Goal: Transaction & Acquisition: Purchase product/service

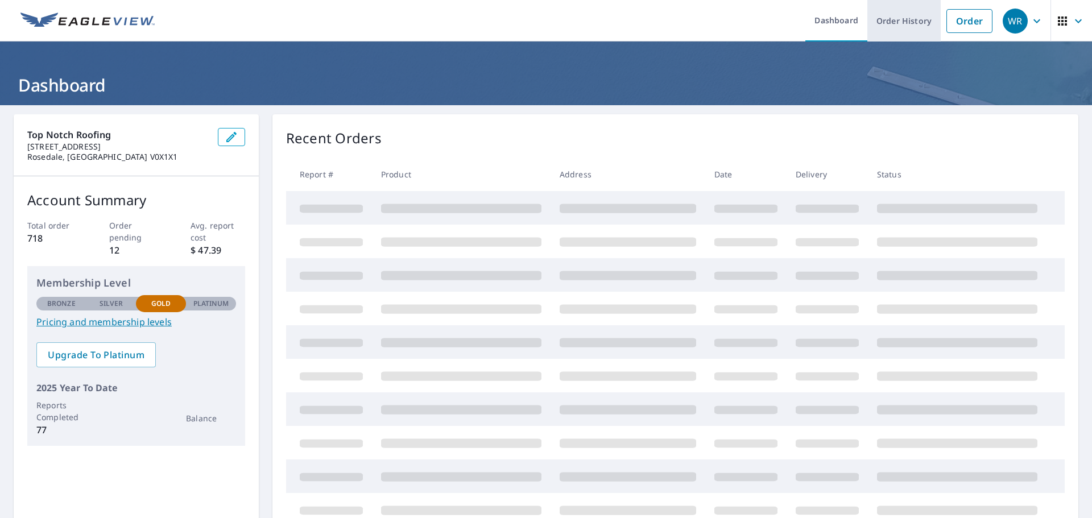
click at [905, 23] on link "Order History" at bounding box center [903, 21] width 73 height 42
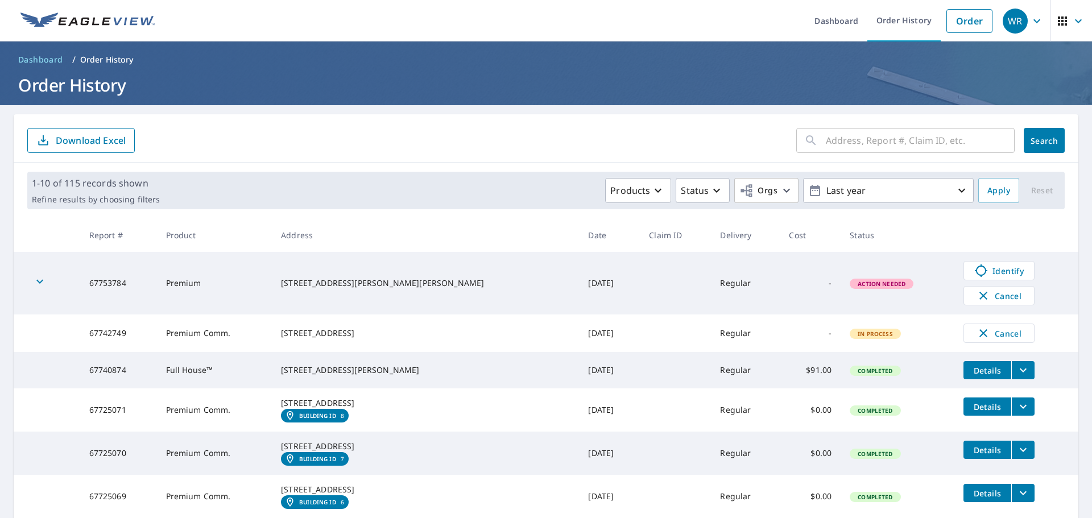
click at [230, 380] on td "Full House™" at bounding box center [214, 370] width 115 height 36
click at [1016, 376] on icon "filesDropdownBtn-67740874" at bounding box center [1023, 370] width 14 height 14
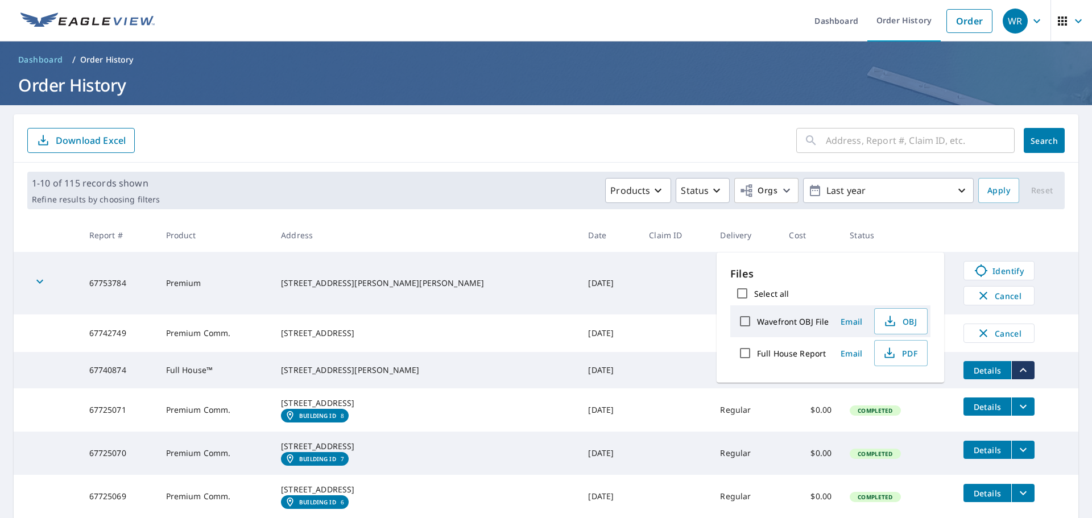
click at [579, 382] on td "[DATE]" at bounding box center [609, 370] width 61 height 36
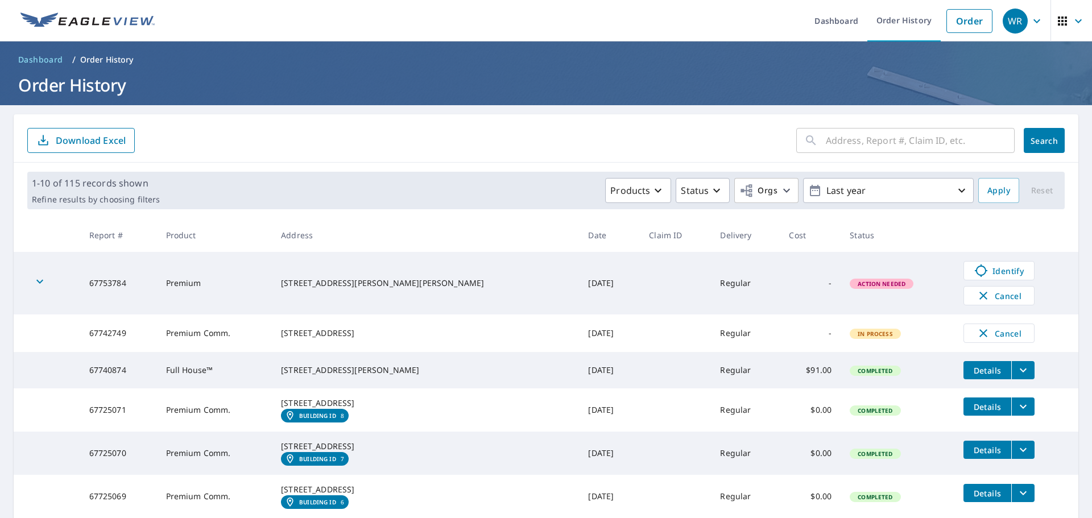
click at [965, 379] on button "Details" at bounding box center [987, 370] width 48 height 18
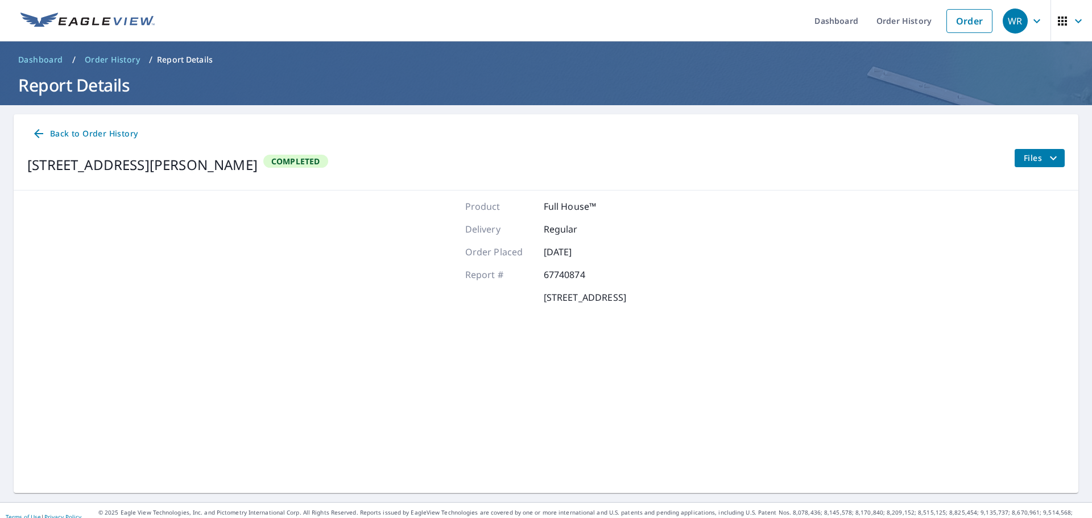
click at [1029, 163] on span "Files" at bounding box center [1042, 158] width 36 height 14
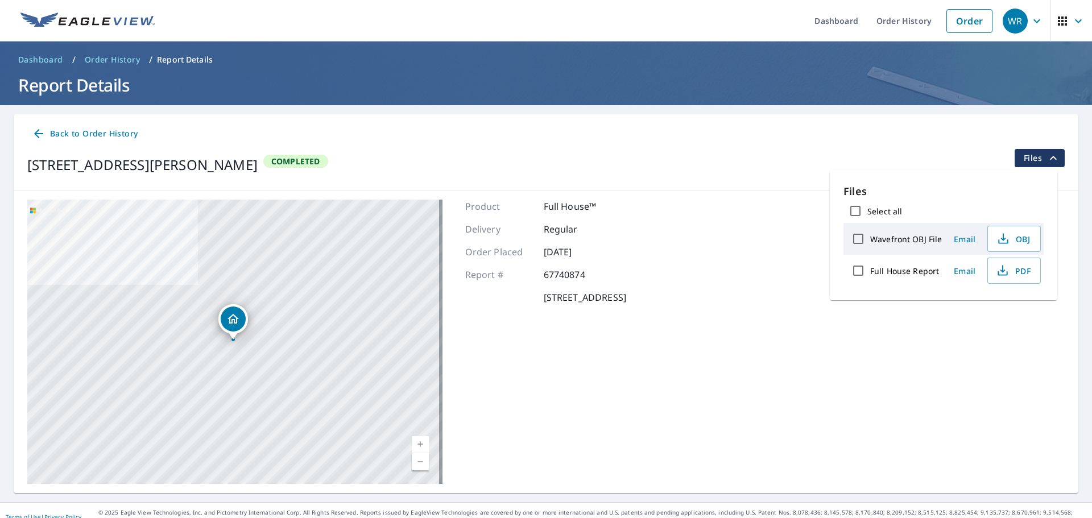
click at [42, 134] on icon at bounding box center [38, 133] width 9 height 9
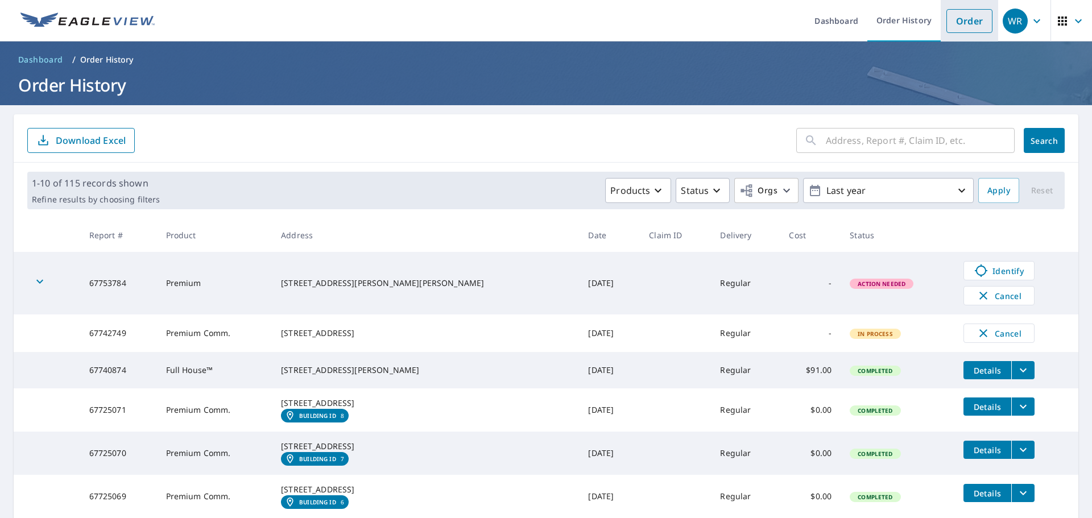
click at [949, 31] on link "Order" at bounding box center [969, 21] width 46 height 24
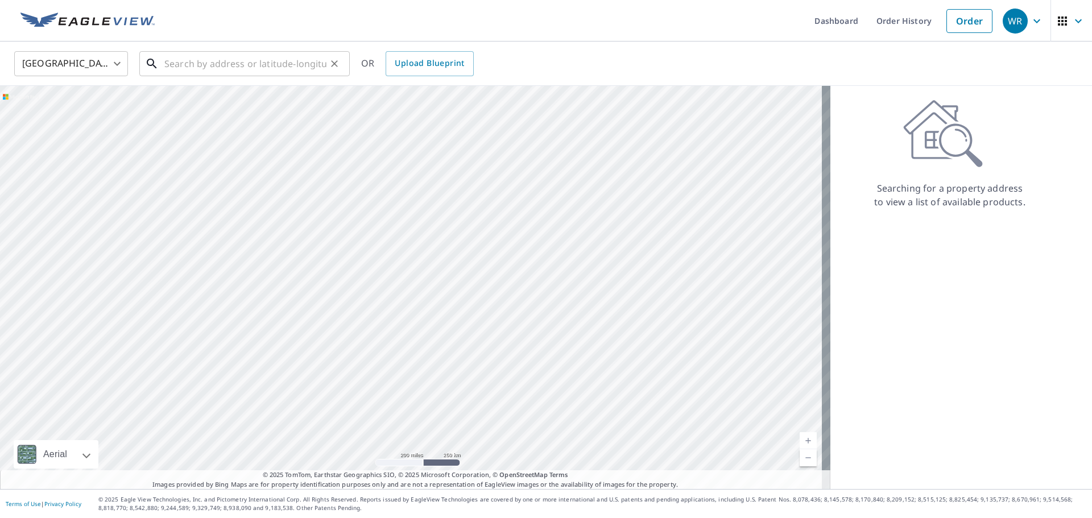
click at [218, 59] on input "text" at bounding box center [245, 64] width 162 height 32
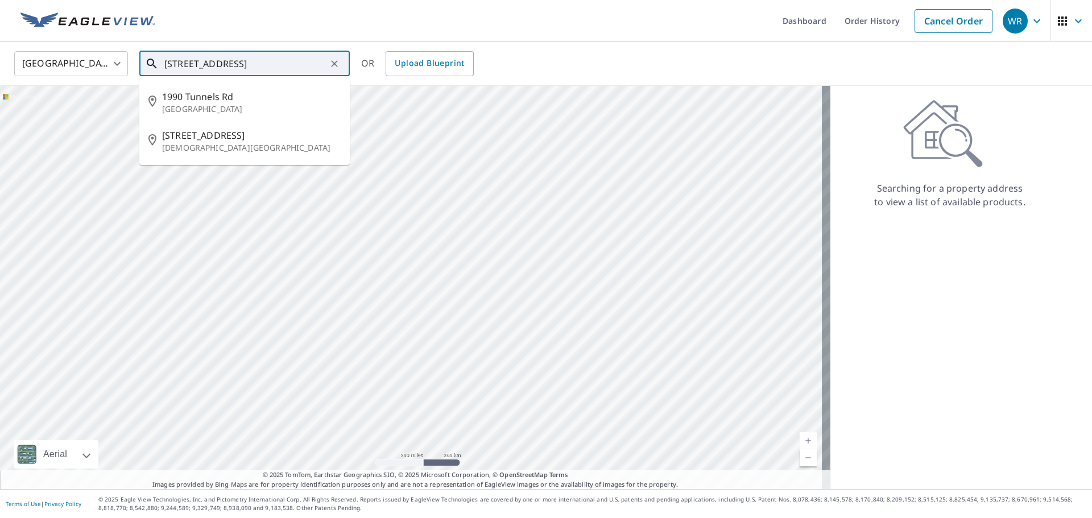
type input "[STREET_ADDRESS]"
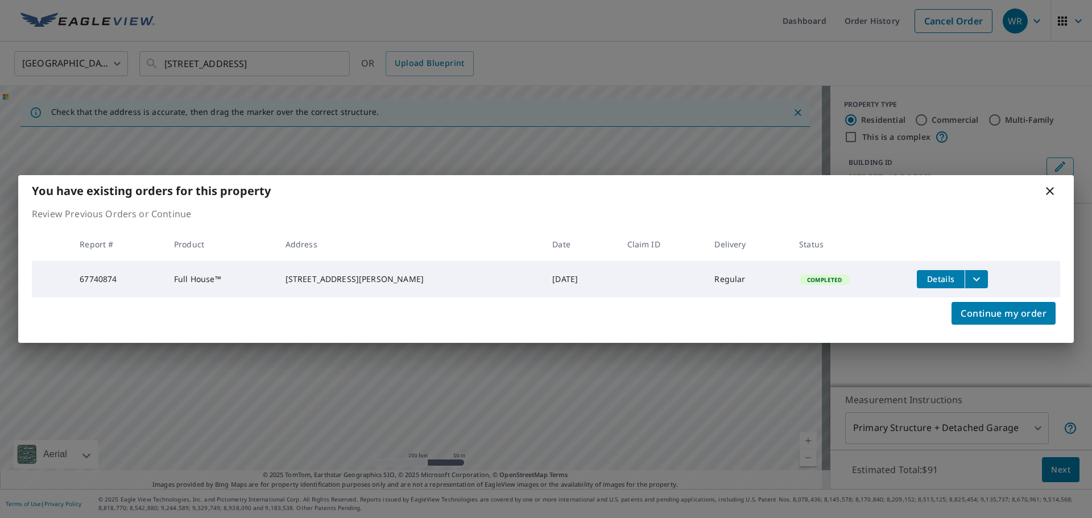
click at [1048, 187] on icon at bounding box center [1050, 191] width 8 height 8
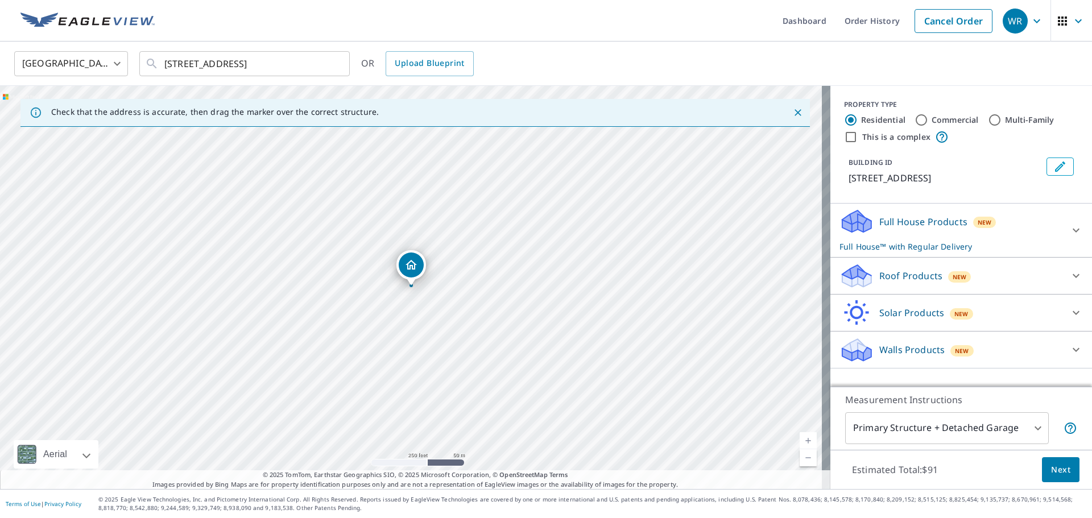
click at [896, 276] on p "Roof Products" at bounding box center [910, 276] width 63 height 14
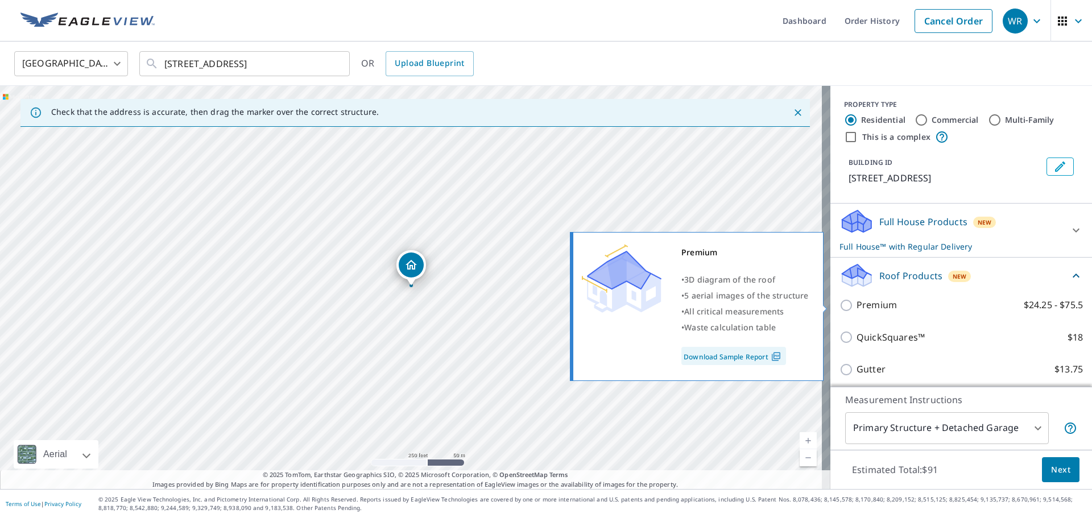
click at [878, 301] on p "Premium" at bounding box center [877, 305] width 40 height 14
click at [857, 301] on input "Premium $24.25 - $75.5" at bounding box center [847, 306] width 17 height 14
checkbox input "true"
checkbox input "false"
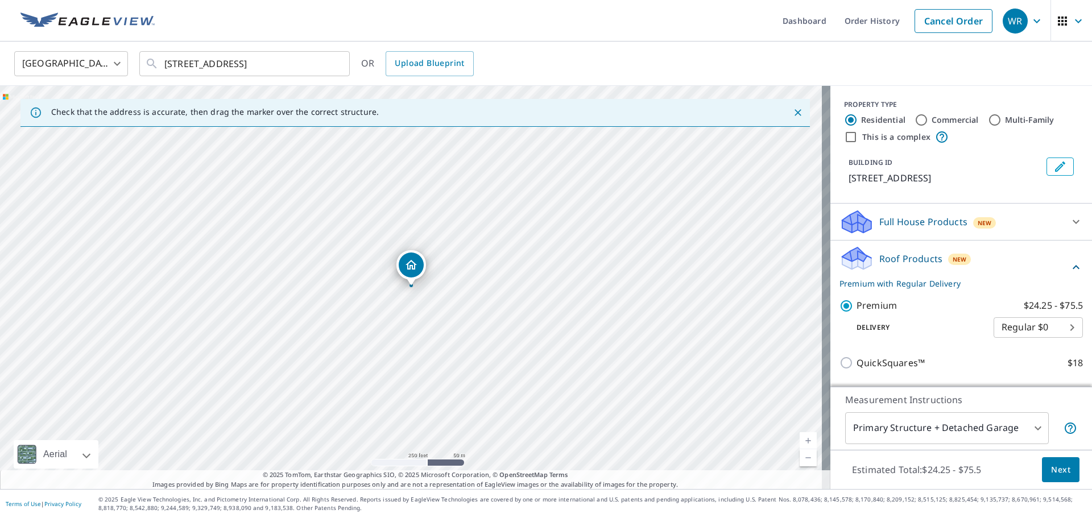
click at [908, 220] on p "Full House Products" at bounding box center [923, 222] width 88 height 14
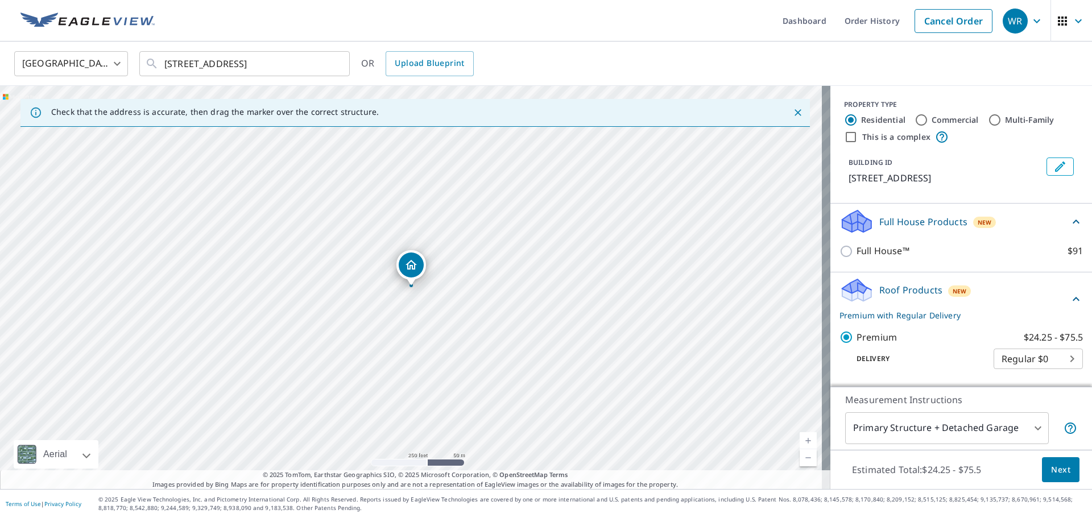
click at [908, 220] on p "Full House Products" at bounding box center [923, 222] width 88 height 14
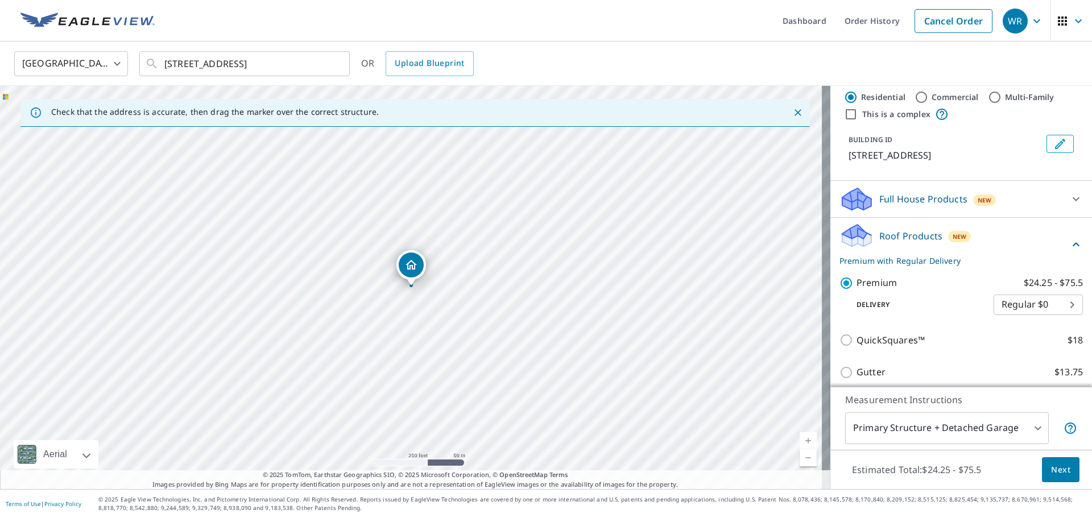
scroll to position [22, 0]
click at [1069, 241] on icon at bounding box center [1076, 245] width 14 height 14
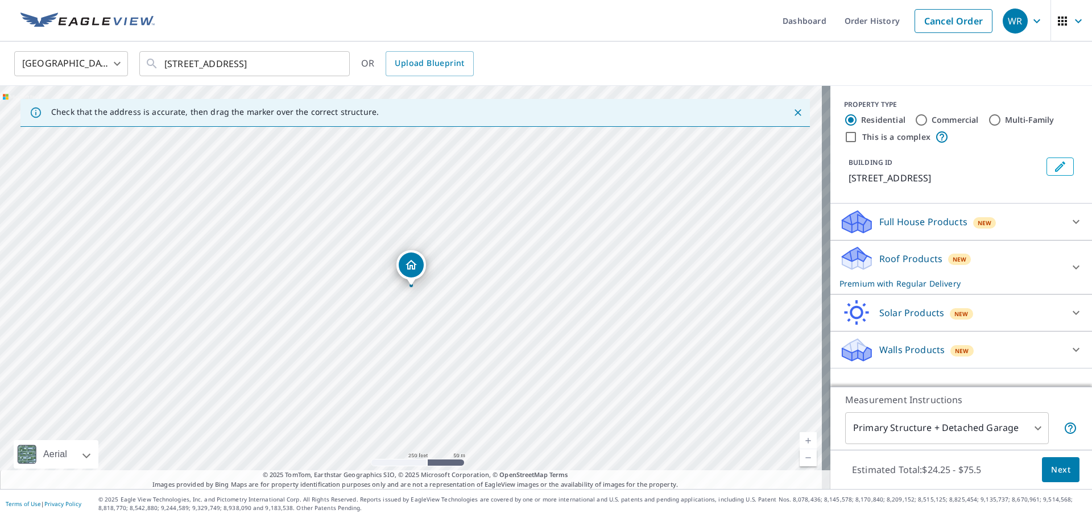
scroll to position [0, 0]
click at [1069, 221] on icon at bounding box center [1076, 222] width 14 height 14
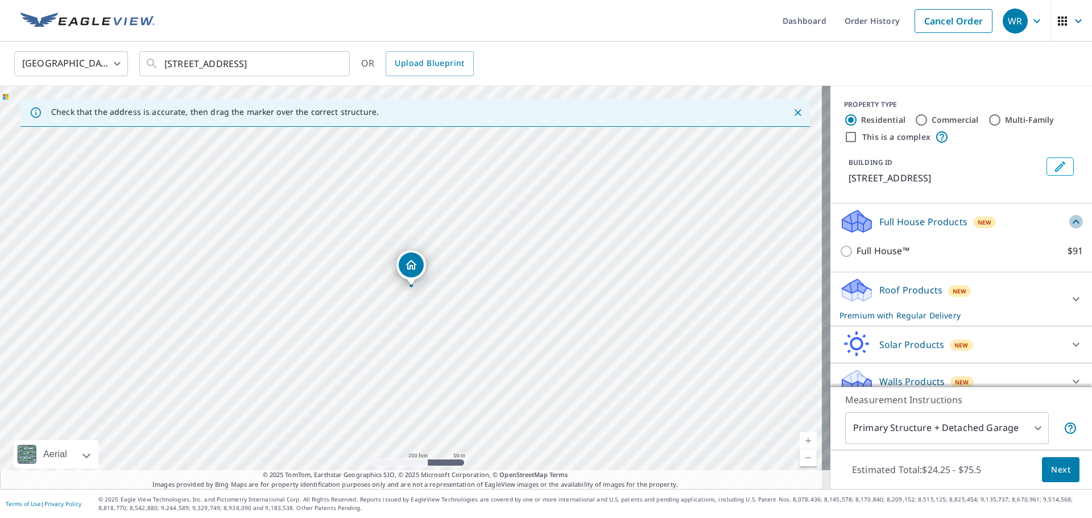
click at [1069, 218] on icon at bounding box center [1076, 222] width 14 height 14
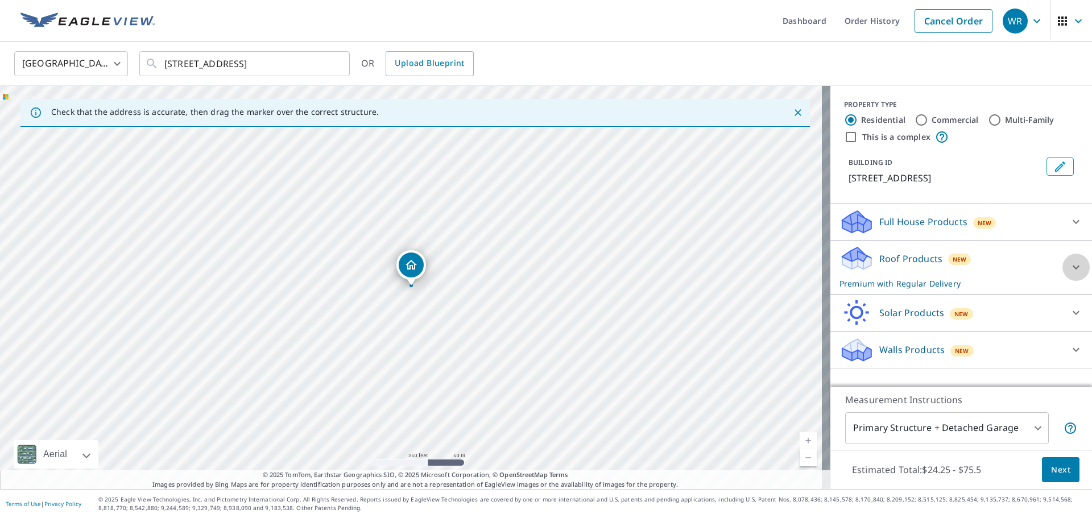
click at [1069, 263] on icon at bounding box center [1076, 267] width 14 height 14
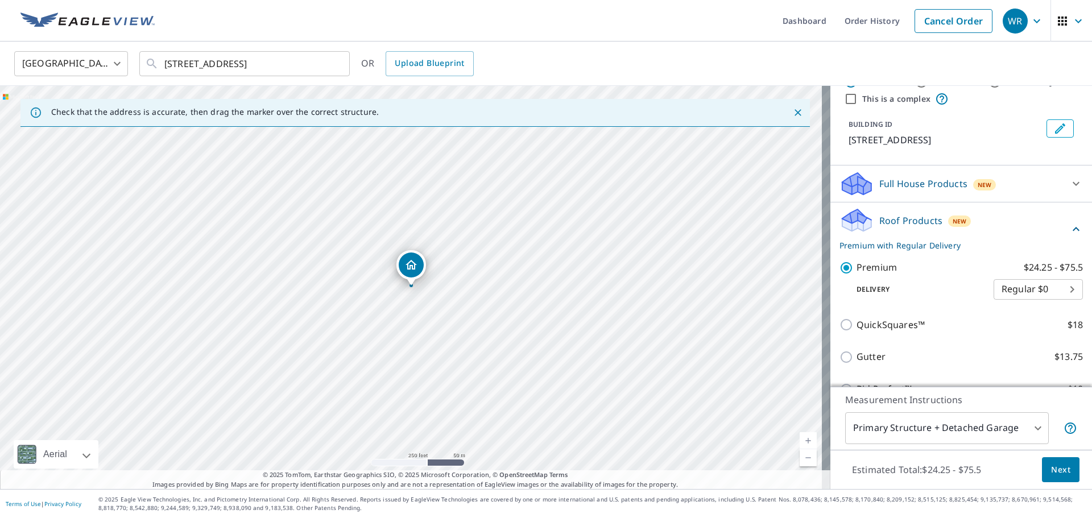
scroll to position [57, 0]
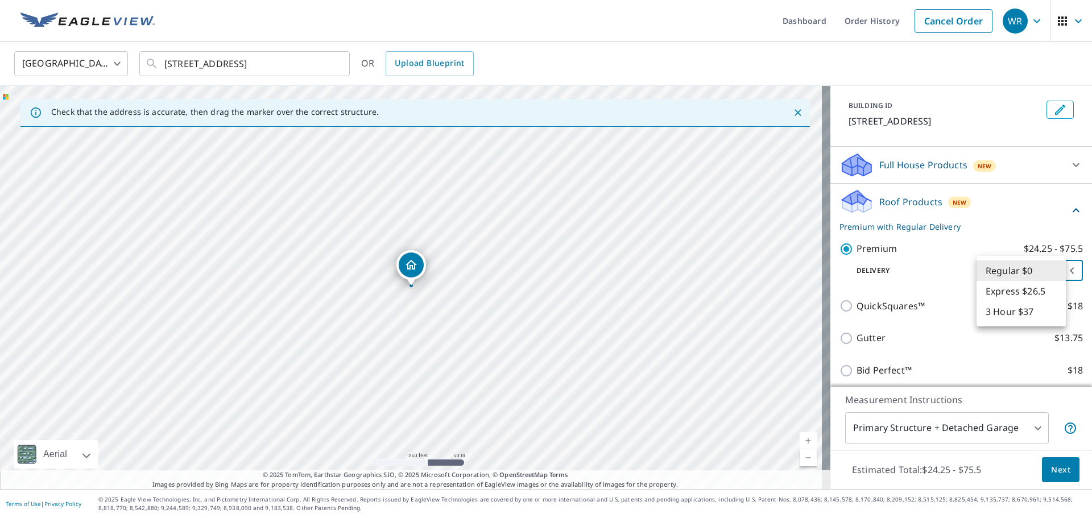
click at [1052, 268] on body "WR WR Dashboard Order History Cancel Order WR [GEOGRAPHIC_DATA] US ​ 67400 tunn…" at bounding box center [546, 259] width 1092 height 518
click at [1053, 267] on li "Regular $0" at bounding box center [1021, 270] width 89 height 20
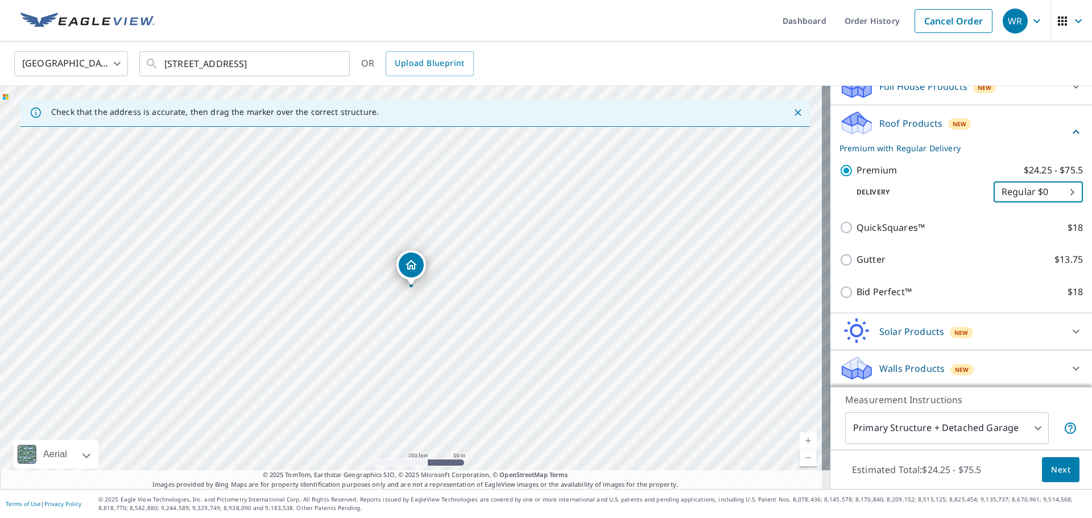
scroll to position [136, 0]
click at [959, 20] on link "Cancel Order" at bounding box center [954, 21] width 78 height 24
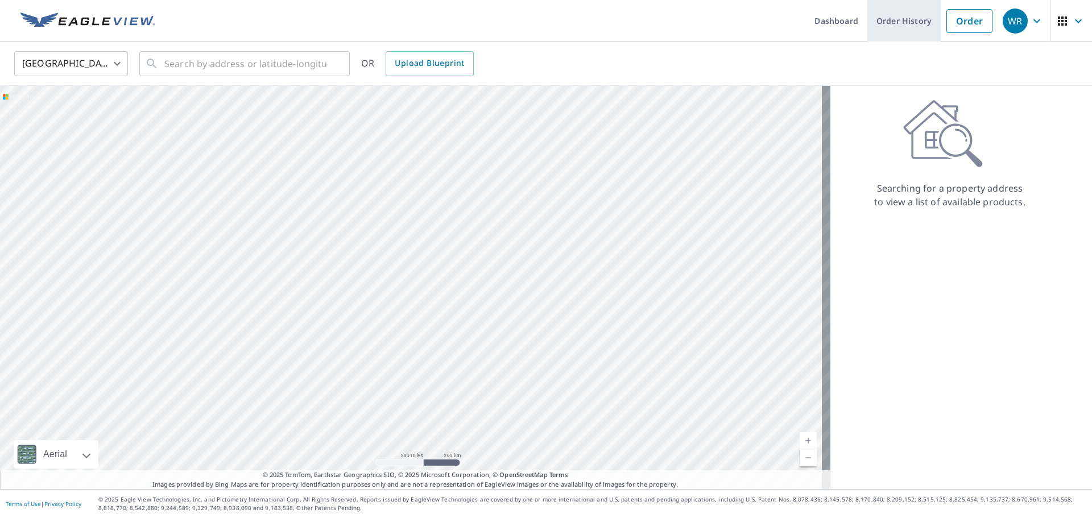
click at [903, 22] on link "Order History" at bounding box center [903, 21] width 73 height 42
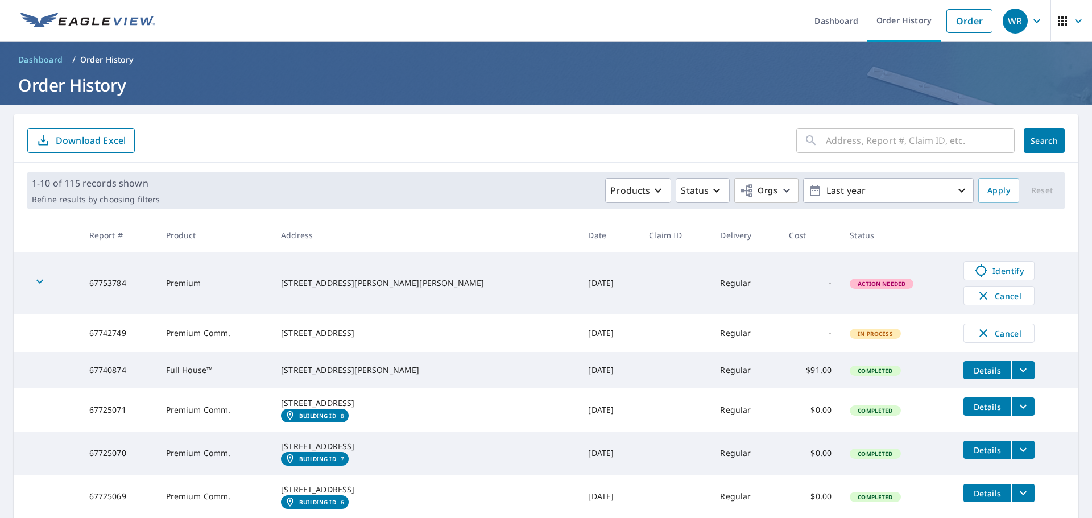
click at [1016, 375] on icon "filesDropdownBtn-67740874" at bounding box center [1023, 370] width 14 height 14
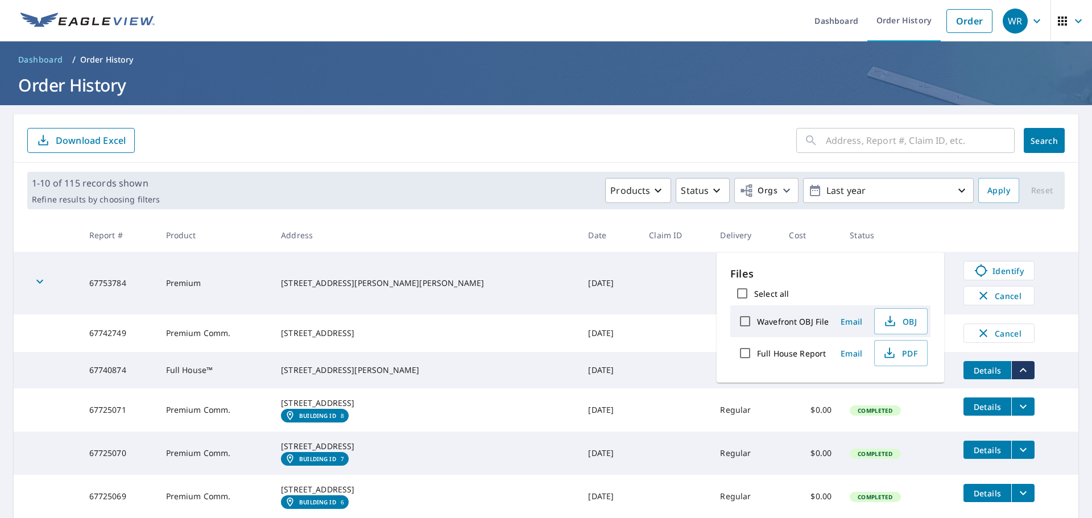
click at [918, 388] on td "Completed" at bounding box center [898, 370] width 114 height 36
